Goal: Find specific page/section: Find specific page/section

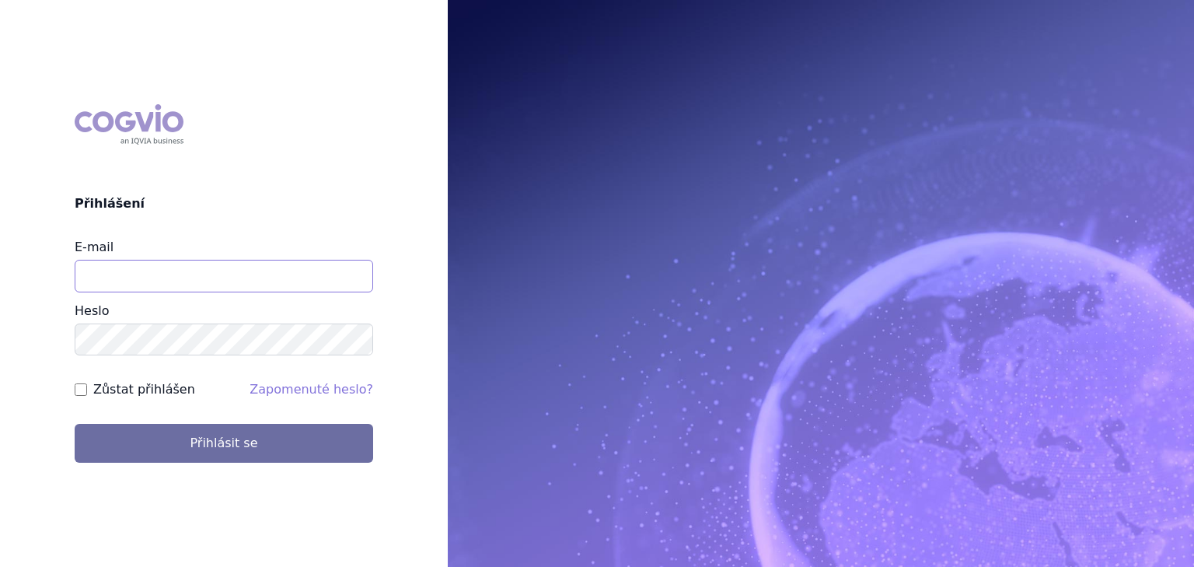
click at [187, 288] on input "E-mail" at bounding box center [224, 276] width 298 height 33
type input "[PERSON_NAME][EMAIL_ADDRESS][PERSON_NAME][DOMAIN_NAME]"
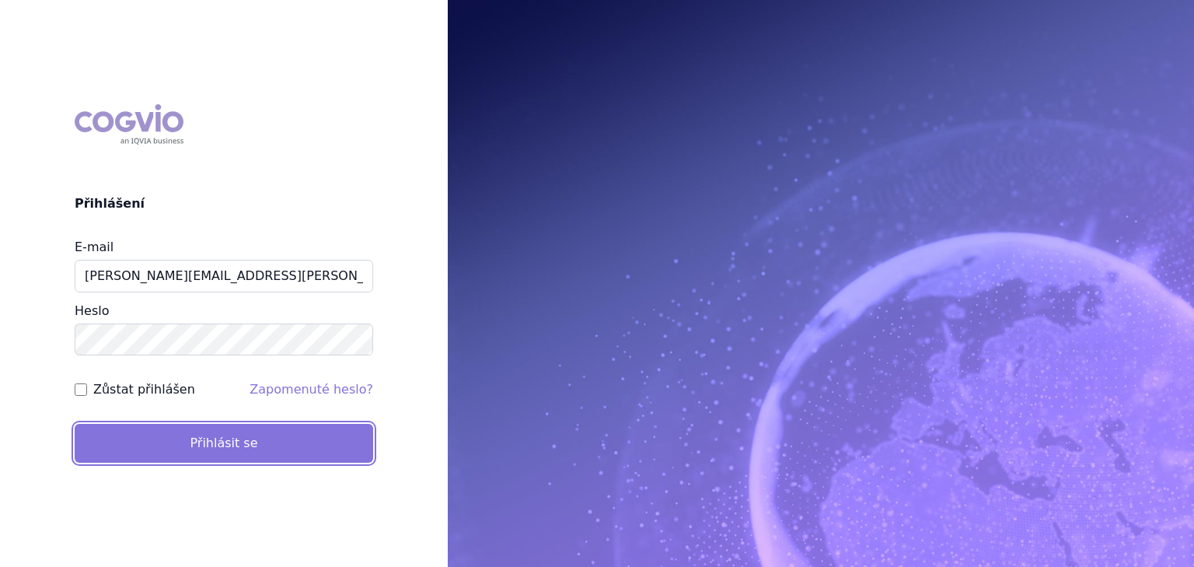
click at [100, 443] on button "Přihlásit se" at bounding box center [224, 443] width 298 height 39
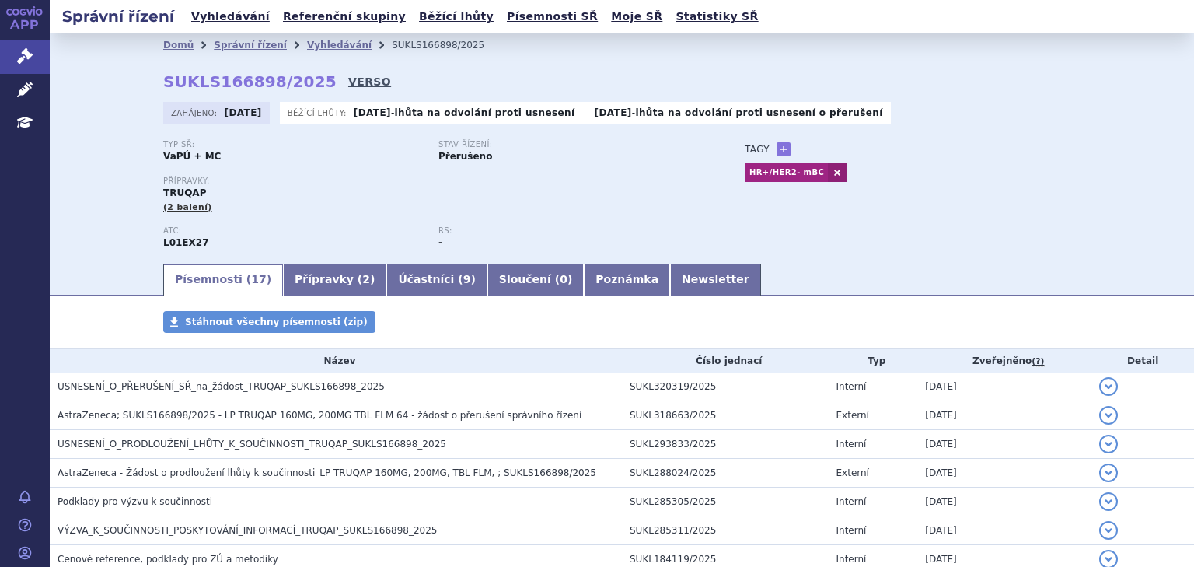
click at [348, 82] on link "VERSO" at bounding box center [369, 82] width 43 height 16
